Goal: Check status: Check status

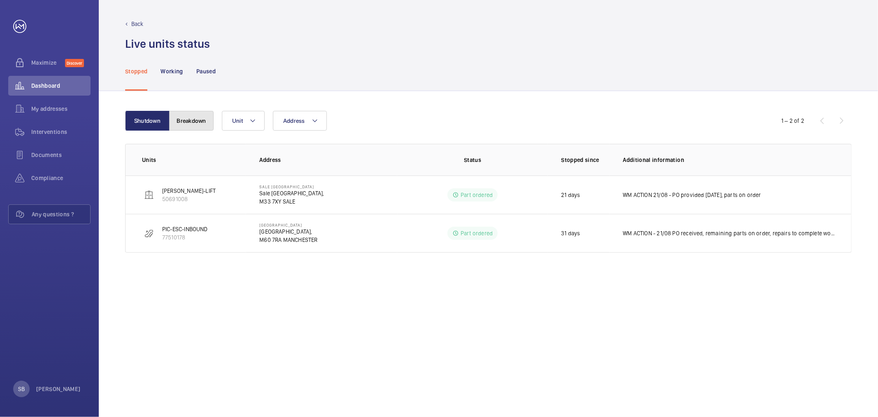
click at [188, 114] on button "Breakdown" at bounding box center [191, 121] width 44 height 20
